Goal: Information Seeking & Learning: Learn about a topic

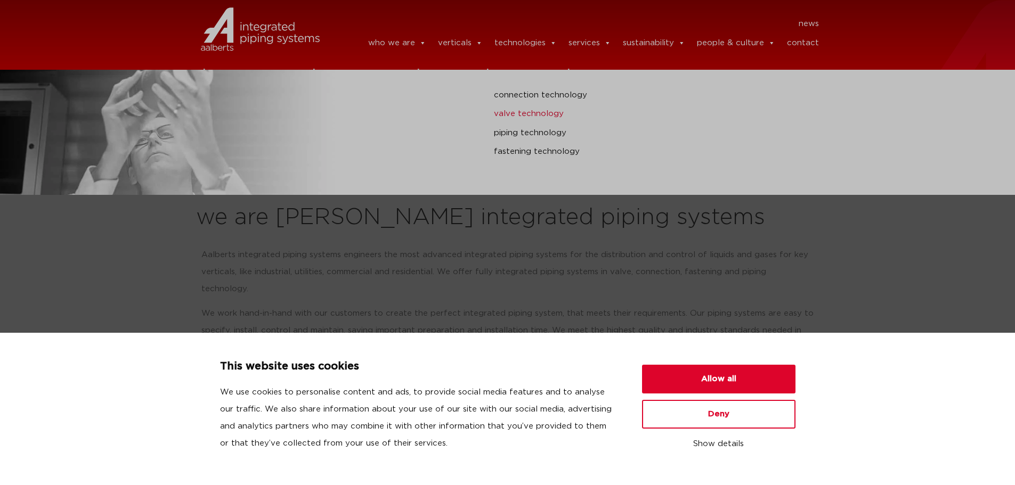
click at [529, 108] on link "valve technology" at bounding box center [684, 114] width 381 height 14
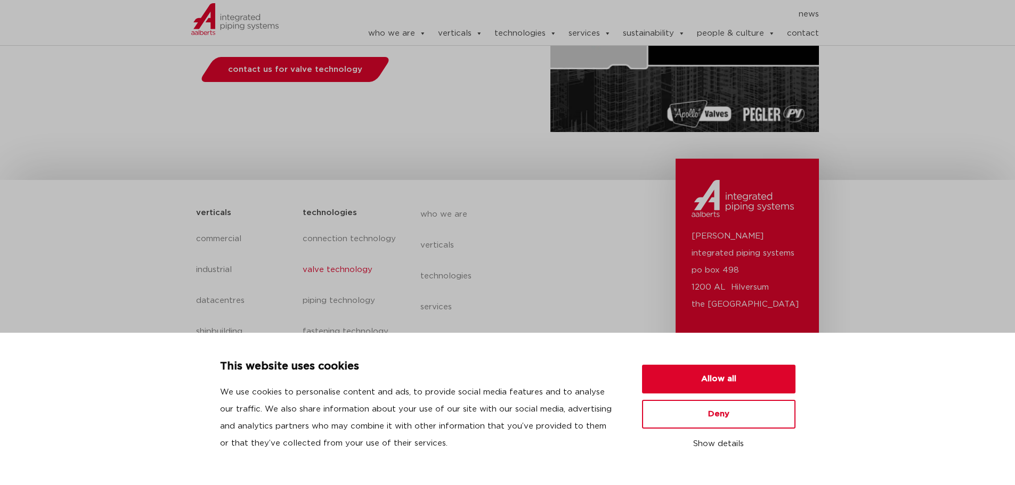
click at [730, 364] on div "This website uses cookies We use cookies to personalise content and ads, to pro…" at bounding box center [507, 408] width 575 height 101
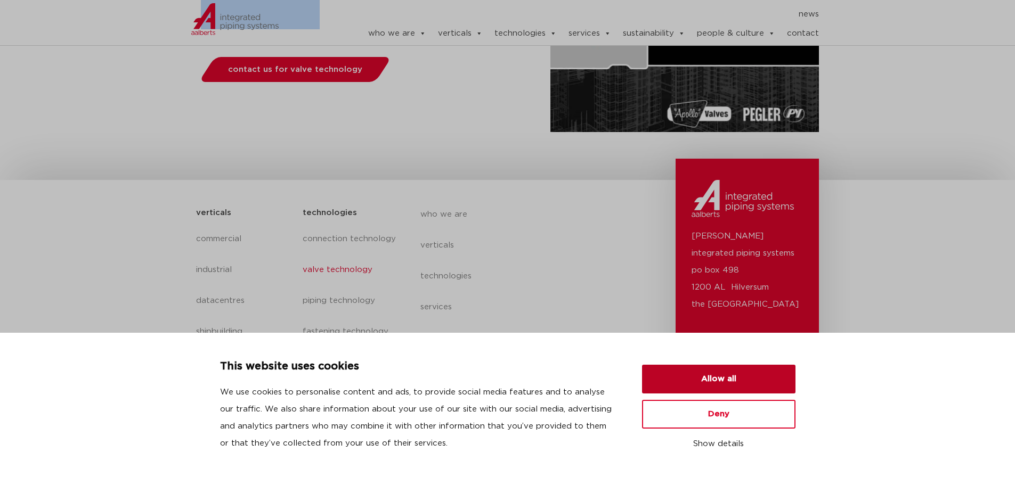
click at [707, 380] on button "Allow all" at bounding box center [718, 379] width 153 height 29
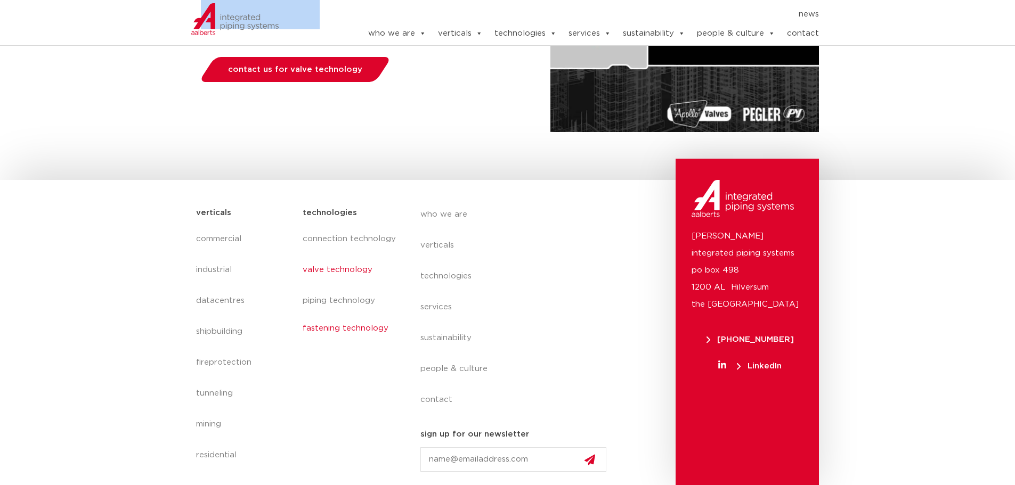
scroll to position [255, 0]
